Goal: Find specific page/section: Find specific page/section

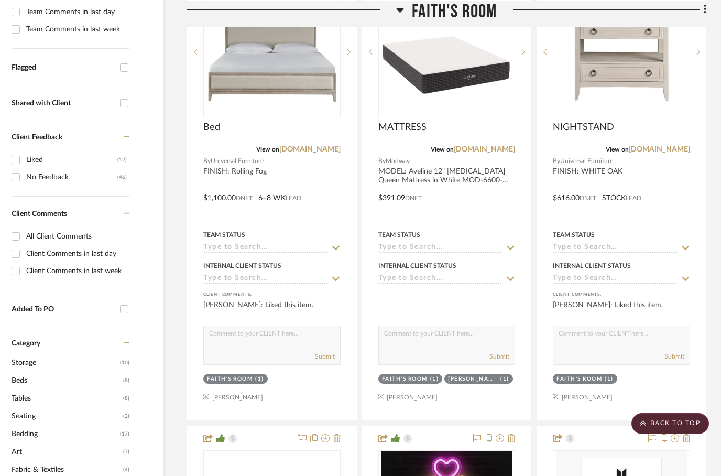
scroll to position [0, 34]
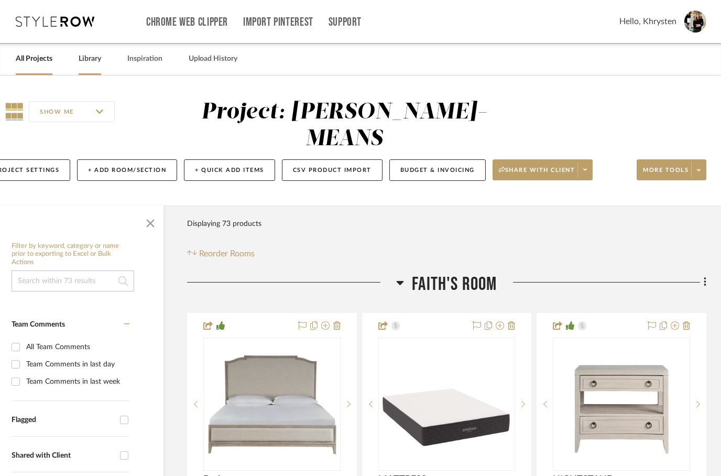
click at [93, 60] on link "Library" at bounding box center [90, 59] width 23 height 14
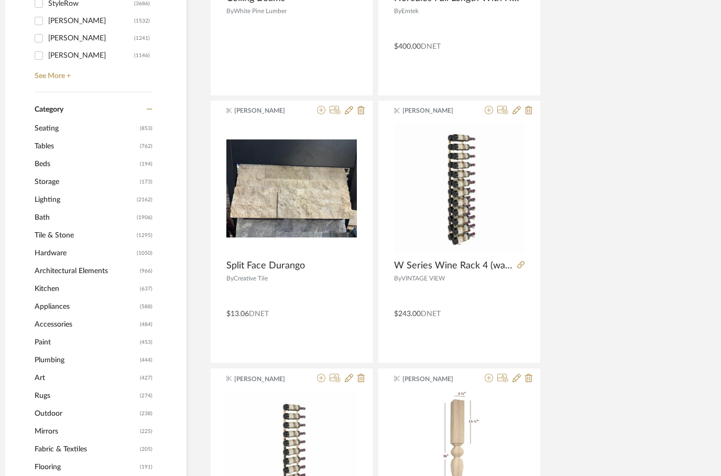
scroll to position [382, 34]
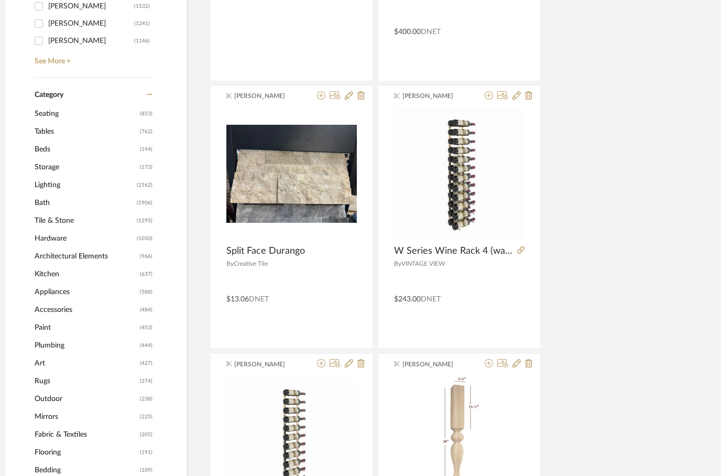
click at [42, 476] on span "Bedding" at bounding box center [86, 470] width 103 height 18
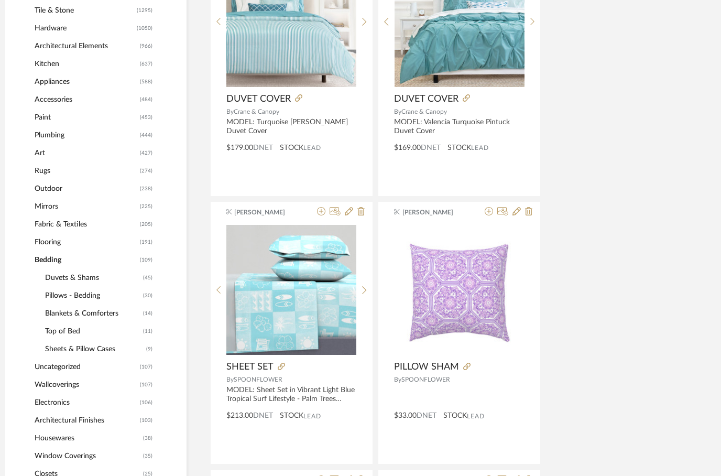
scroll to position [582, 34]
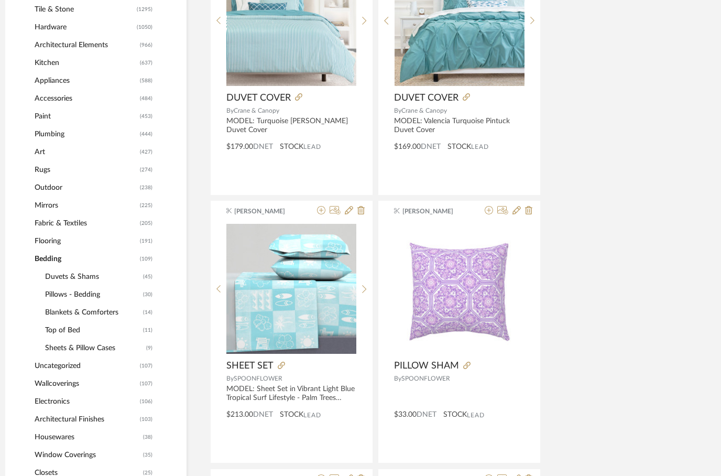
click at [75, 277] on span "Duvets & Shams" at bounding box center [92, 277] width 95 height 18
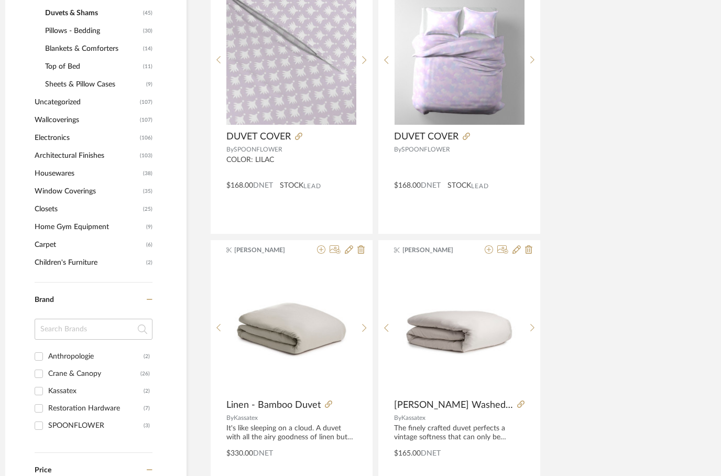
scroll to position [824, 34]
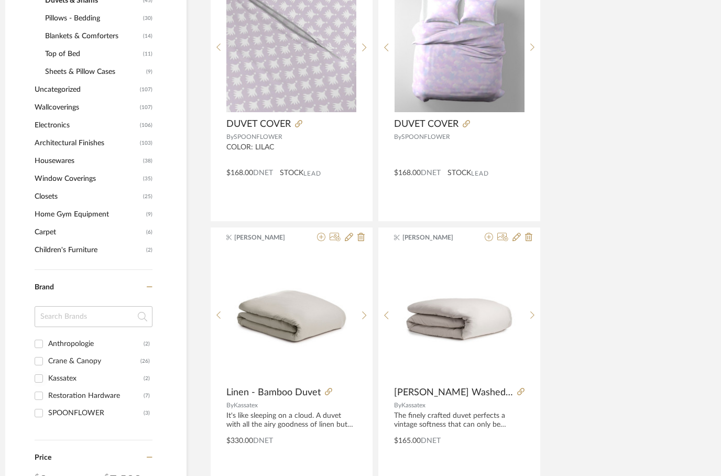
click at [48, 382] on div "Kassatex" at bounding box center [95, 378] width 95 height 17
click at [47, 382] on input "Kassatex (2)" at bounding box center [38, 378] width 17 height 17
checkbox input "true"
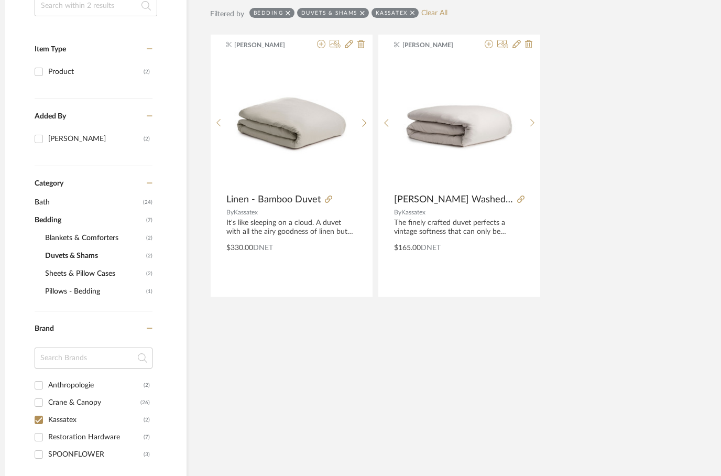
scroll to position [191, 34]
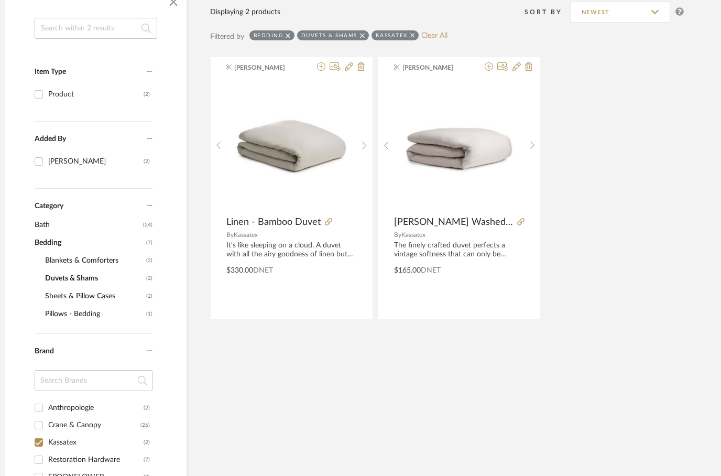
click at [55, 249] on span "Bedding" at bounding box center [89, 243] width 109 height 18
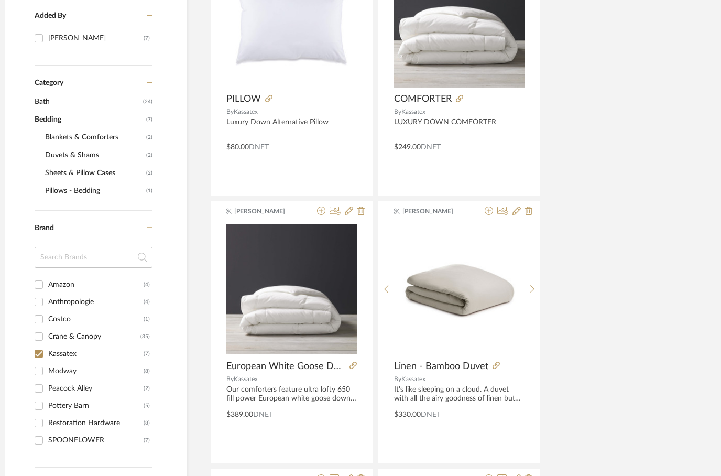
scroll to position [314, 34]
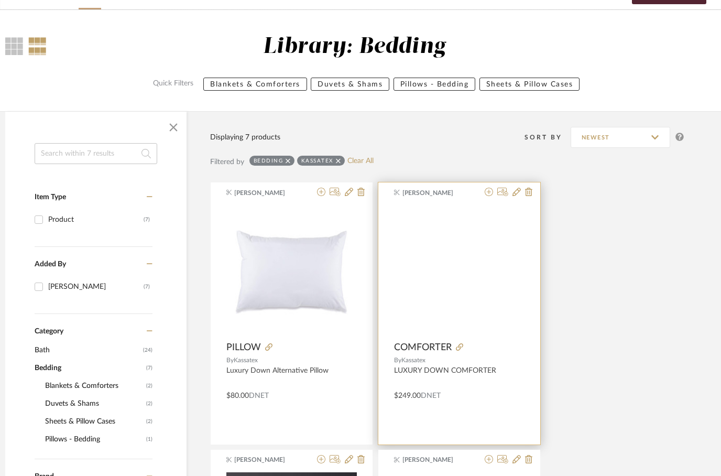
click at [0, 0] on img at bounding box center [0, 0] width 0 height 0
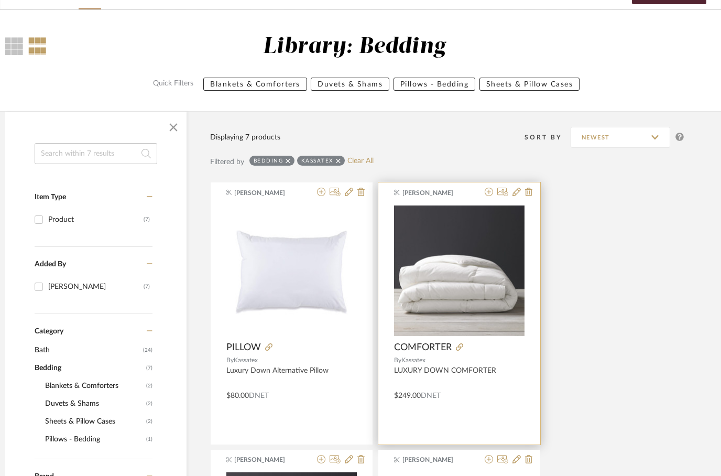
scroll to position [0, 0]
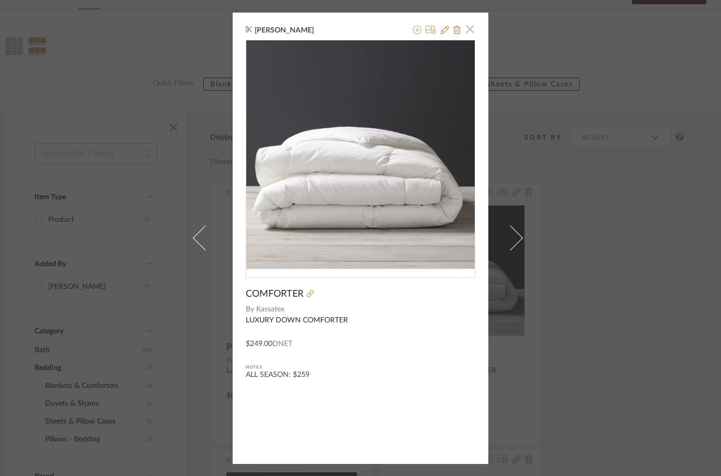
click at [461, 38] on span "button" at bounding box center [470, 29] width 21 height 21
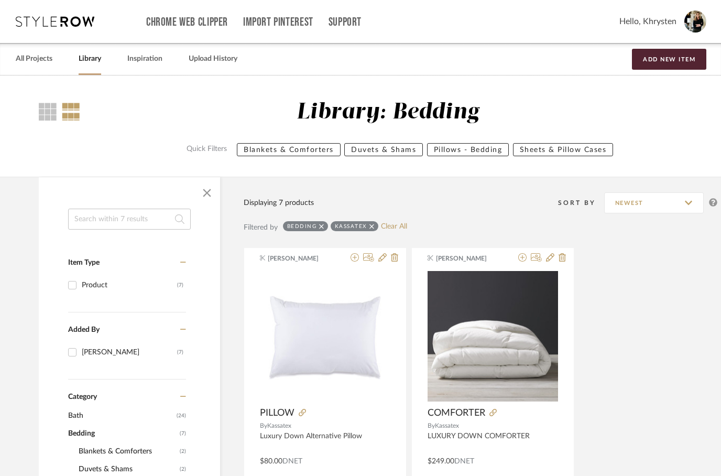
scroll to position [66, 34]
